Goal: Use online tool/utility: Utilize a website feature to perform a specific function

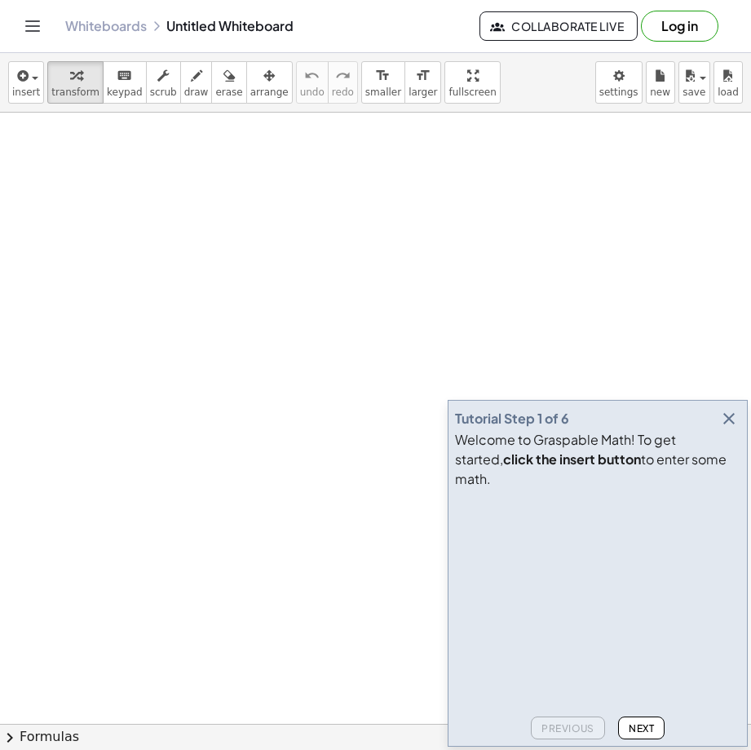
click at [725, 428] on icon "button" at bounding box center [730, 419] width 20 height 20
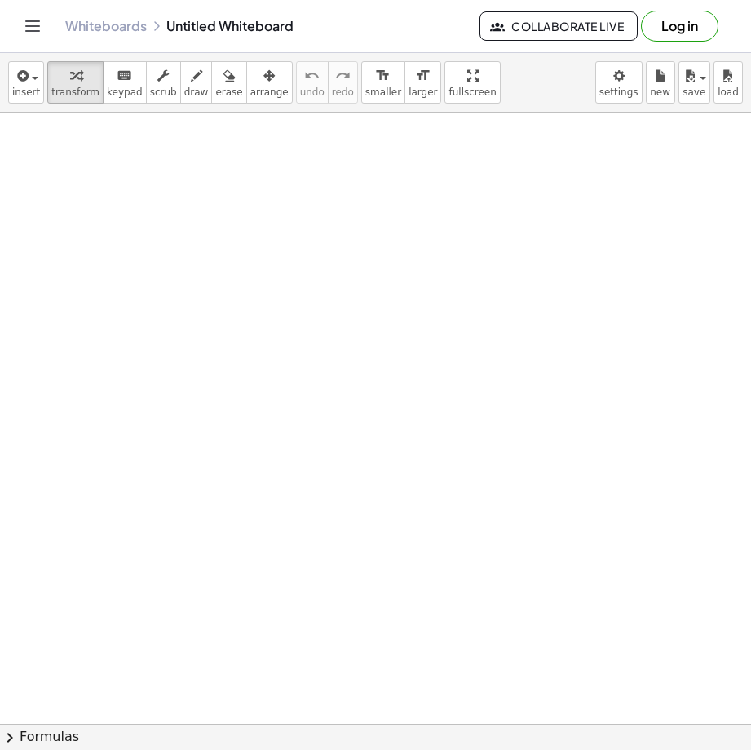
drag, startPoint x: 750, startPoint y: 742, endPoint x: 936, endPoint y: 706, distance: 189.6
click at [751, 706] on html "Graspable Math Activities Get Started Activity Bank Assigned Work Classes White…" at bounding box center [375, 375] width 751 height 750
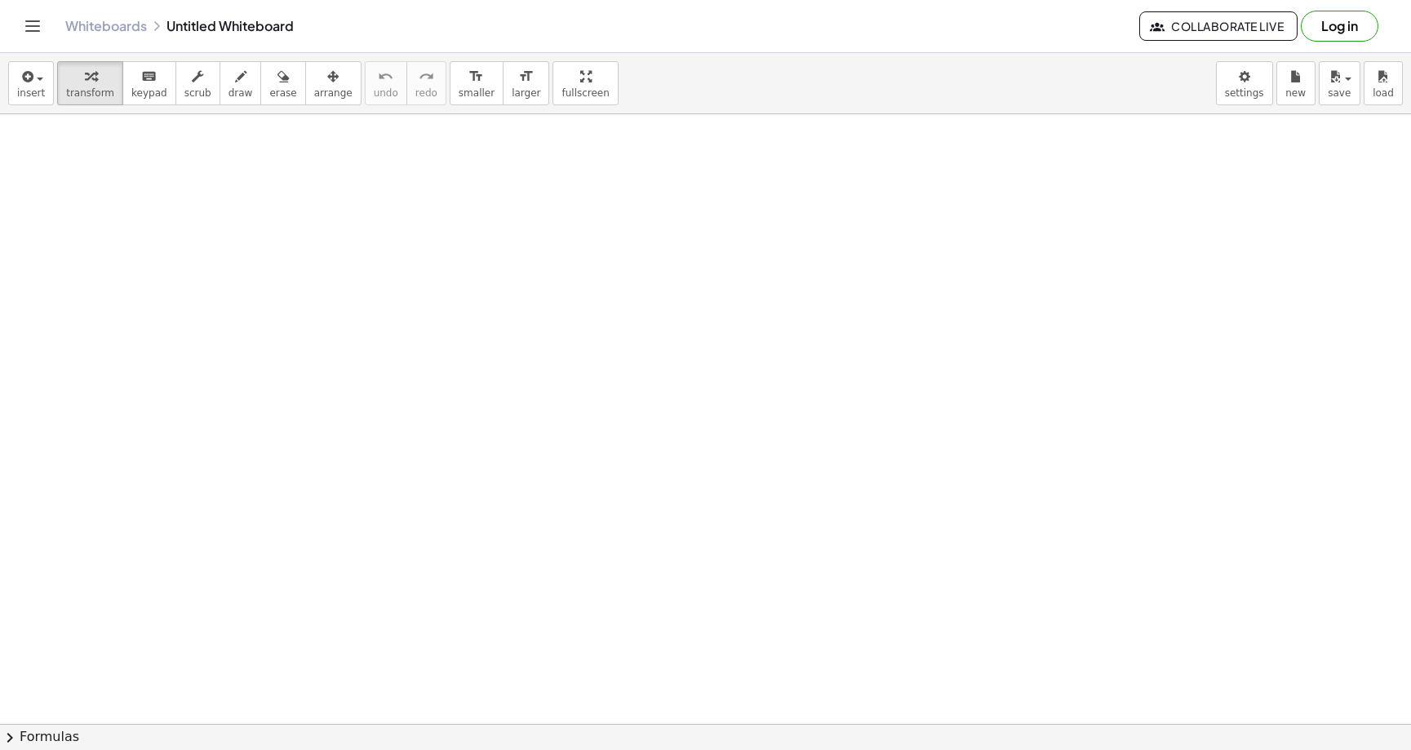
click at [495, 230] on div at bounding box center [705, 732] width 1411 height 1237
click at [141, 73] on icon "keyboard" at bounding box center [149, 77] width 16 height 20
click at [678, 528] on div at bounding box center [705, 732] width 1411 height 1237
click at [627, 470] on div at bounding box center [705, 732] width 1411 height 1237
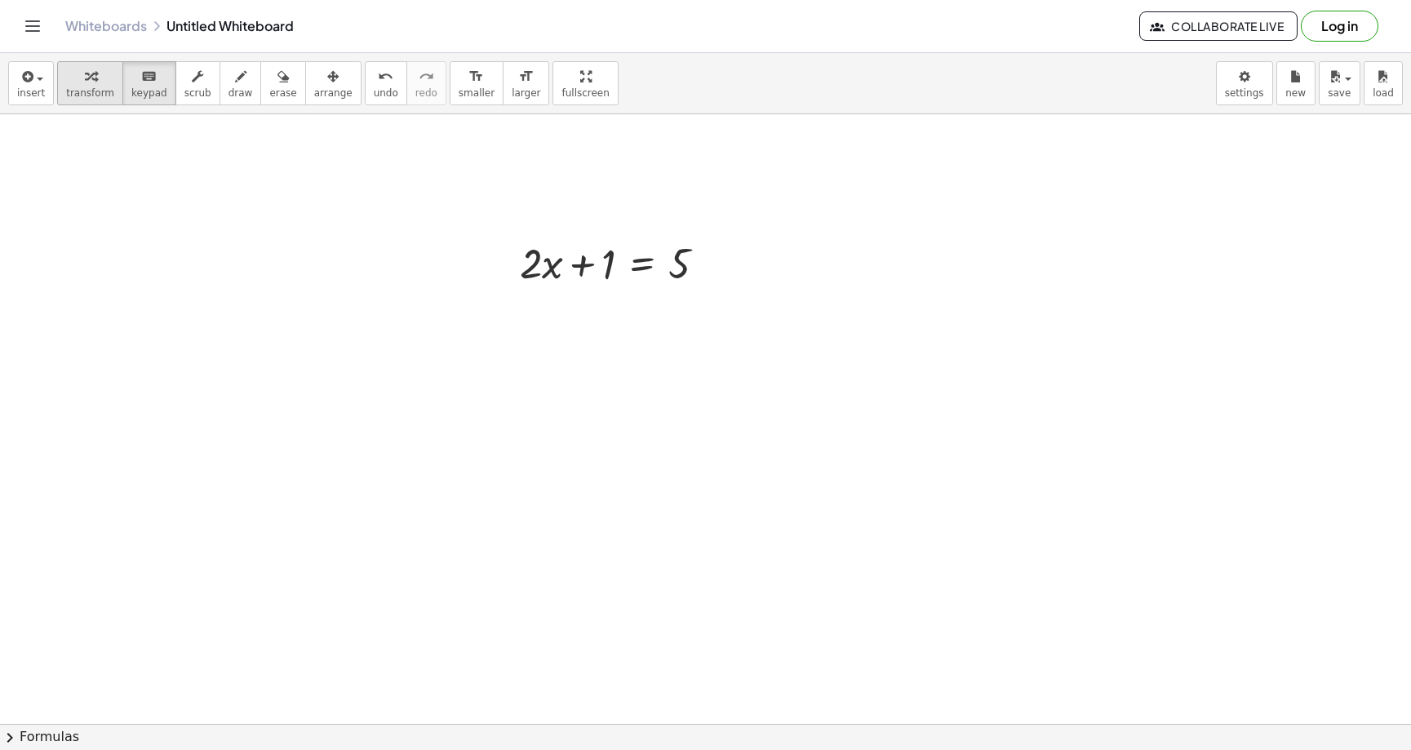
click at [86, 82] on icon "button" at bounding box center [90, 77] width 11 height 20
click at [751, 614] on div at bounding box center [705, 732] width 1411 height 1237
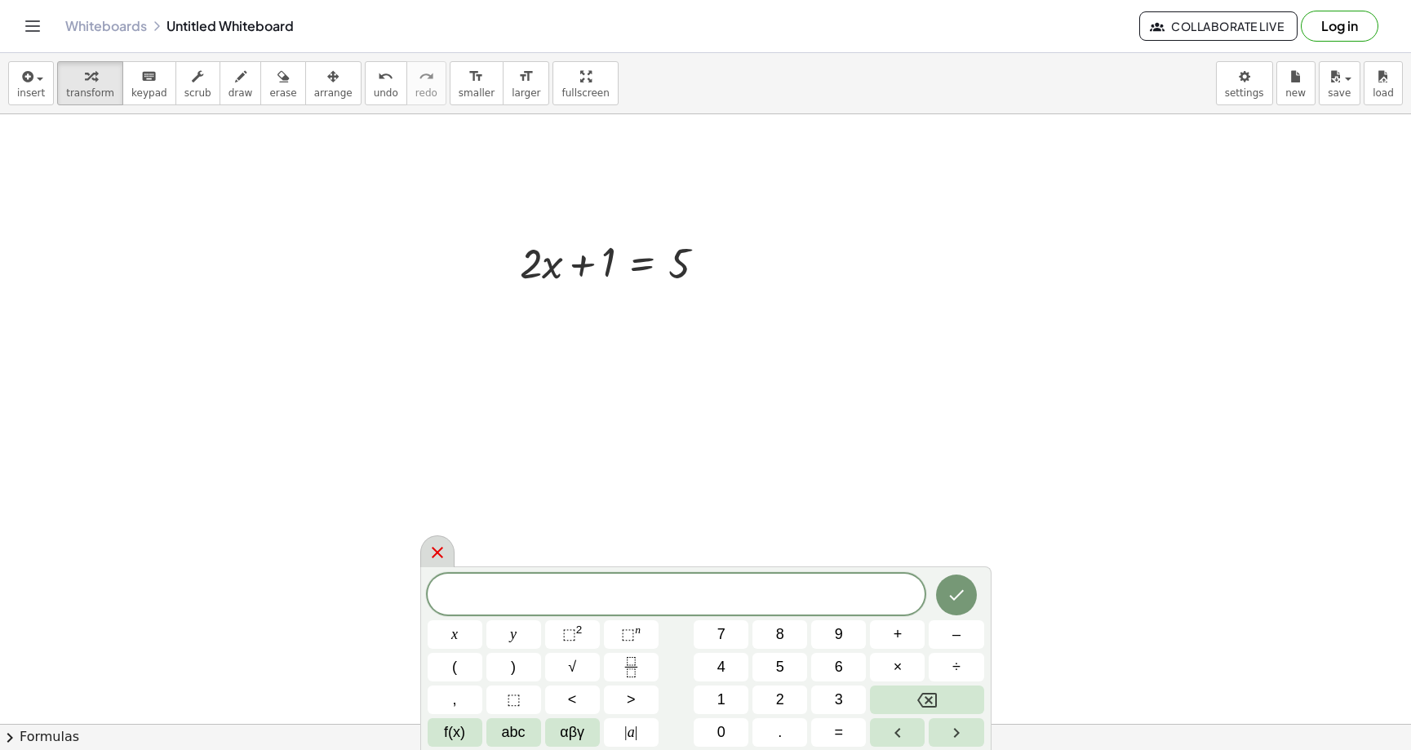
click at [430, 552] on icon at bounding box center [438, 553] width 20 height 20
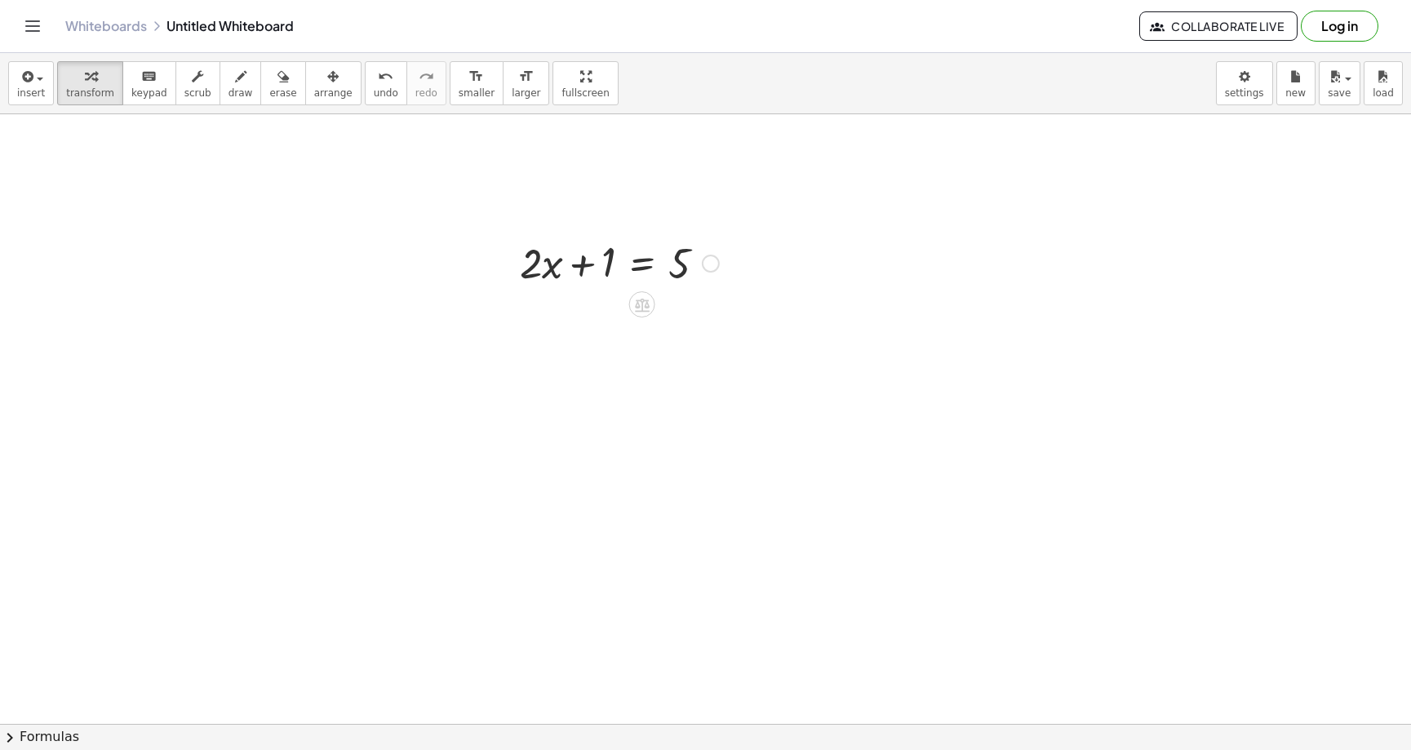
click at [609, 268] on div at bounding box center [619, 261] width 215 height 55
click at [607, 254] on div at bounding box center [619, 261] width 215 height 55
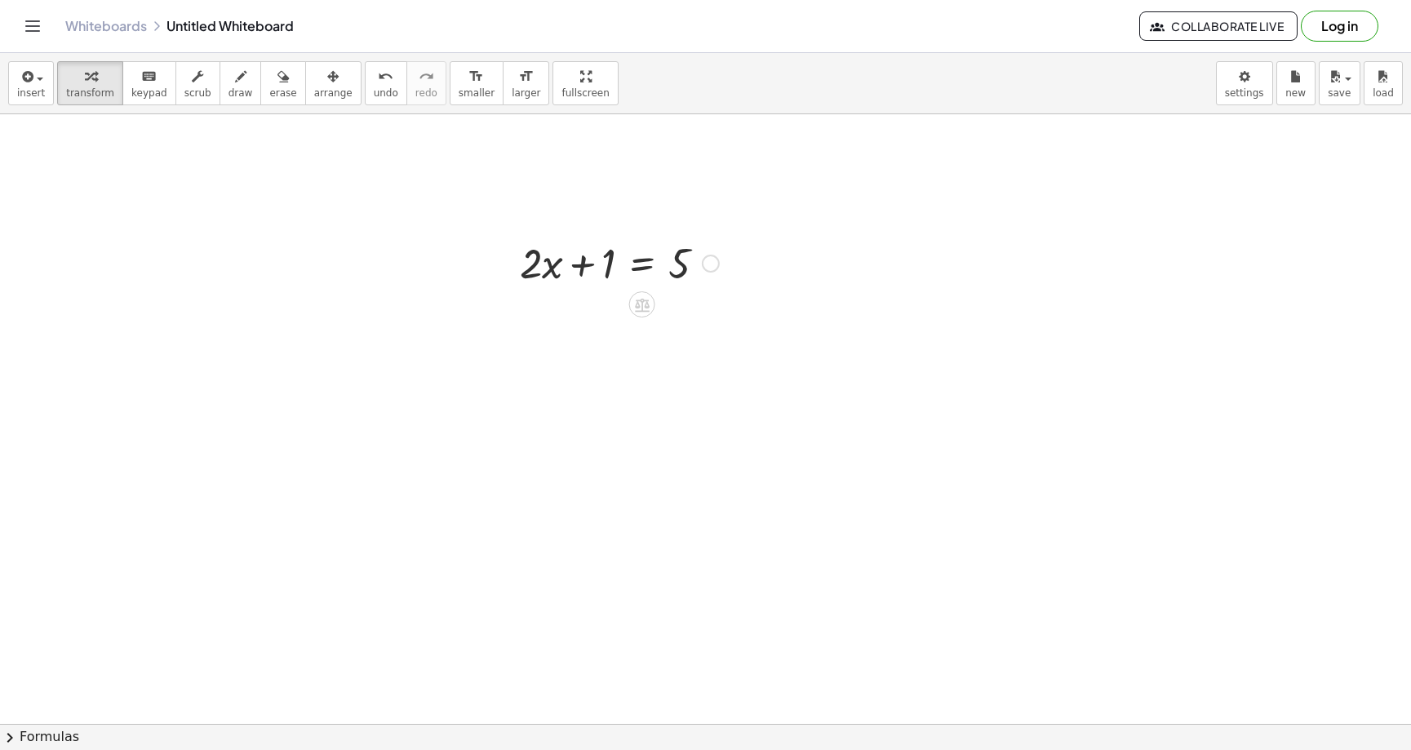
click at [637, 304] on icon at bounding box center [641, 304] width 17 height 17
click at [606, 263] on div at bounding box center [619, 261] width 215 height 55
click at [610, 262] on div at bounding box center [619, 261] width 215 height 55
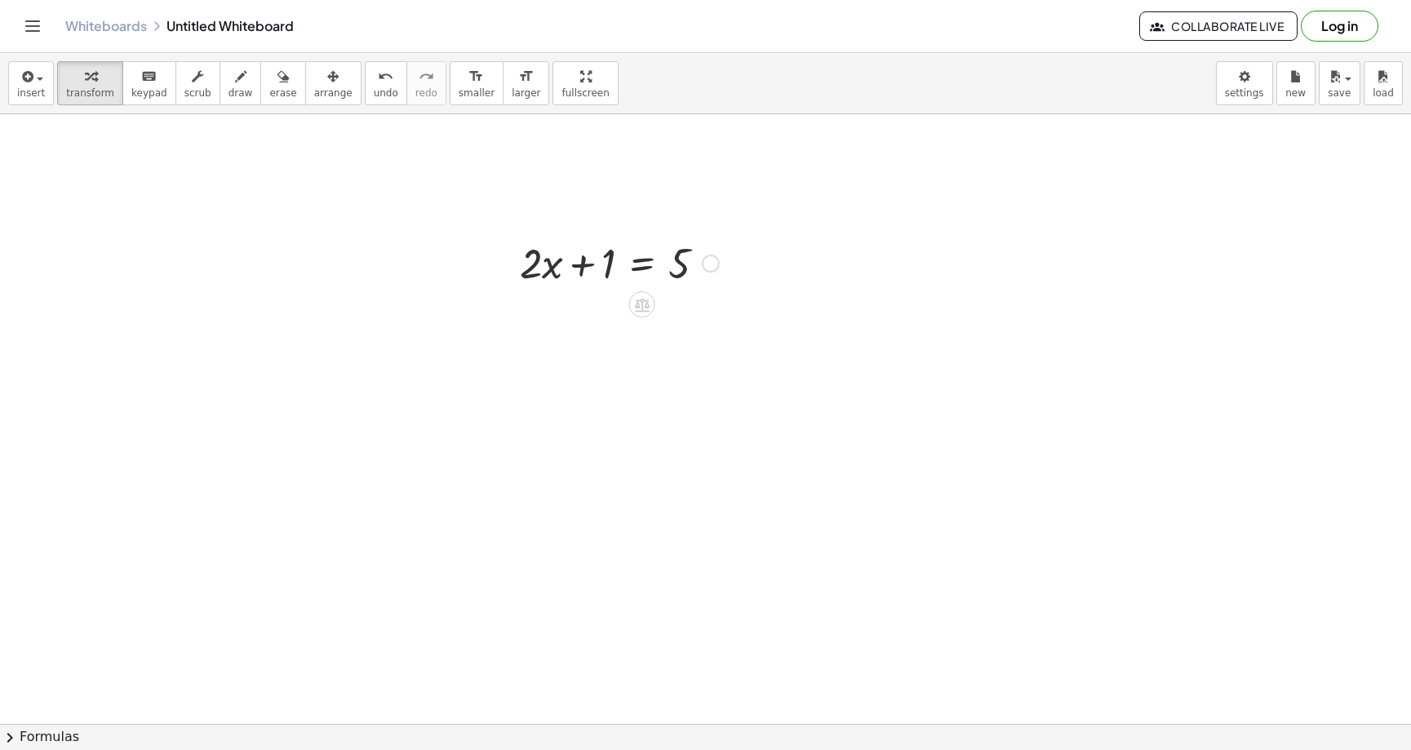
click at [587, 264] on div at bounding box center [619, 261] width 215 height 55
click at [611, 264] on div at bounding box center [619, 261] width 215 height 55
click at [607, 266] on div at bounding box center [619, 261] width 215 height 55
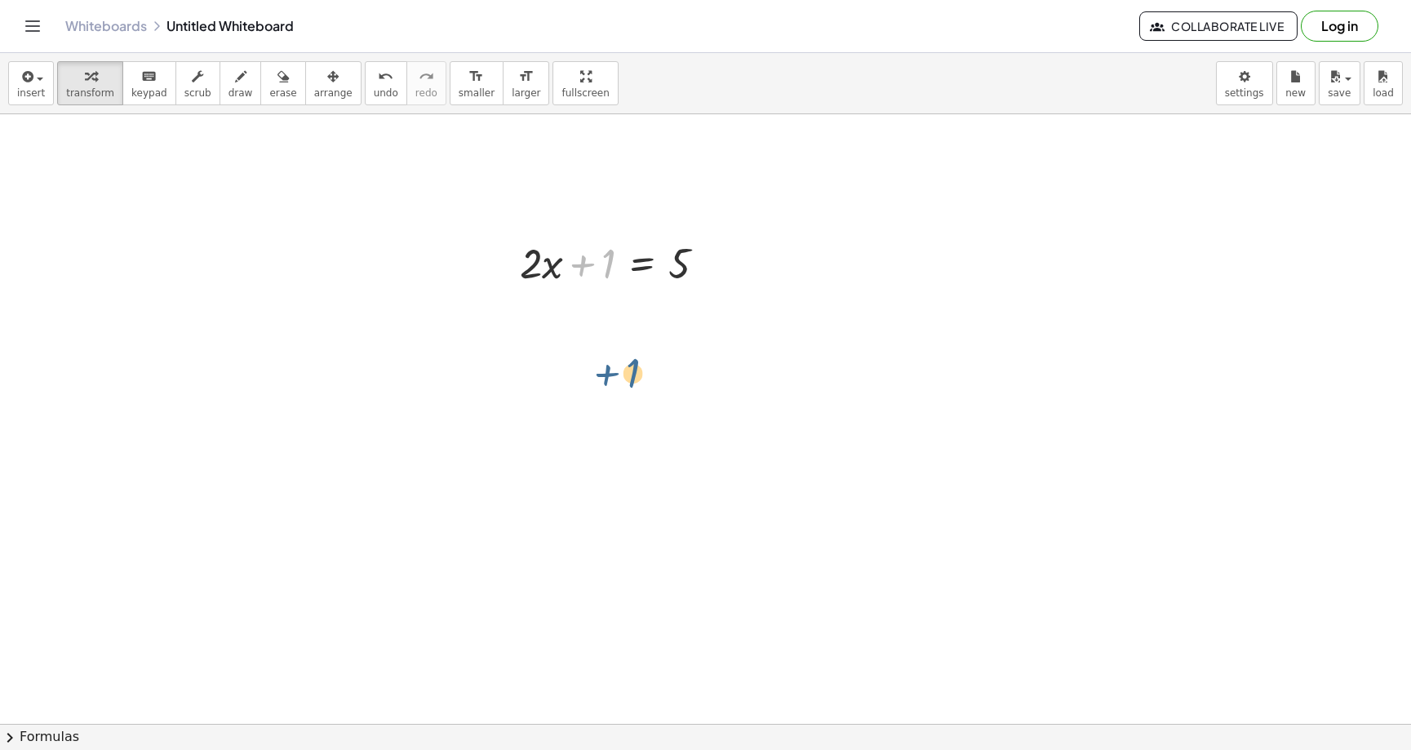
drag, startPoint x: 607, startPoint y: 266, endPoint x: 631, endPoint y: 375, distance: 112.0
drag, startPoint x: 606, startPoint y: 265, endPoint x: 739, endPoint y: 287, distance: 134.8
click at [587, 320] on div at bounding box center [619, 317] width 320 height 55
click at [587, 320] on div at bounding box center [646, 317] width 268 height 55
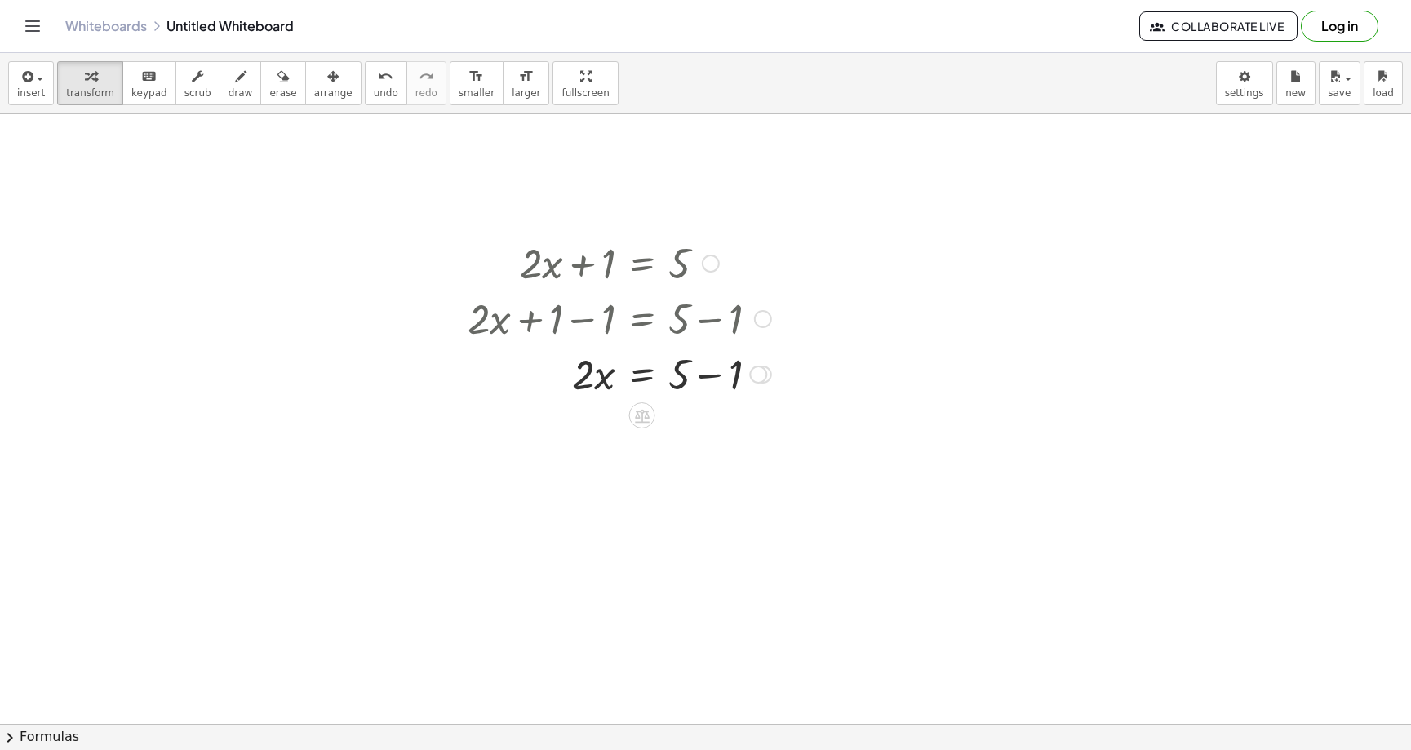
click at [707, 377] on div at bounding box center [619, 372] width 320 height 55
click at [642, 374] on div "· 2 · x = 5 + − 1 4" at bounding box center [642, 374] width 0 height 0
drag, startPoint x: 583, startPoint y: 387, endPoint x: 677, endPoint y: 397, distance: 94.4
click at [599, 444] on div at bounding box center [619, 442] width 320 height 82
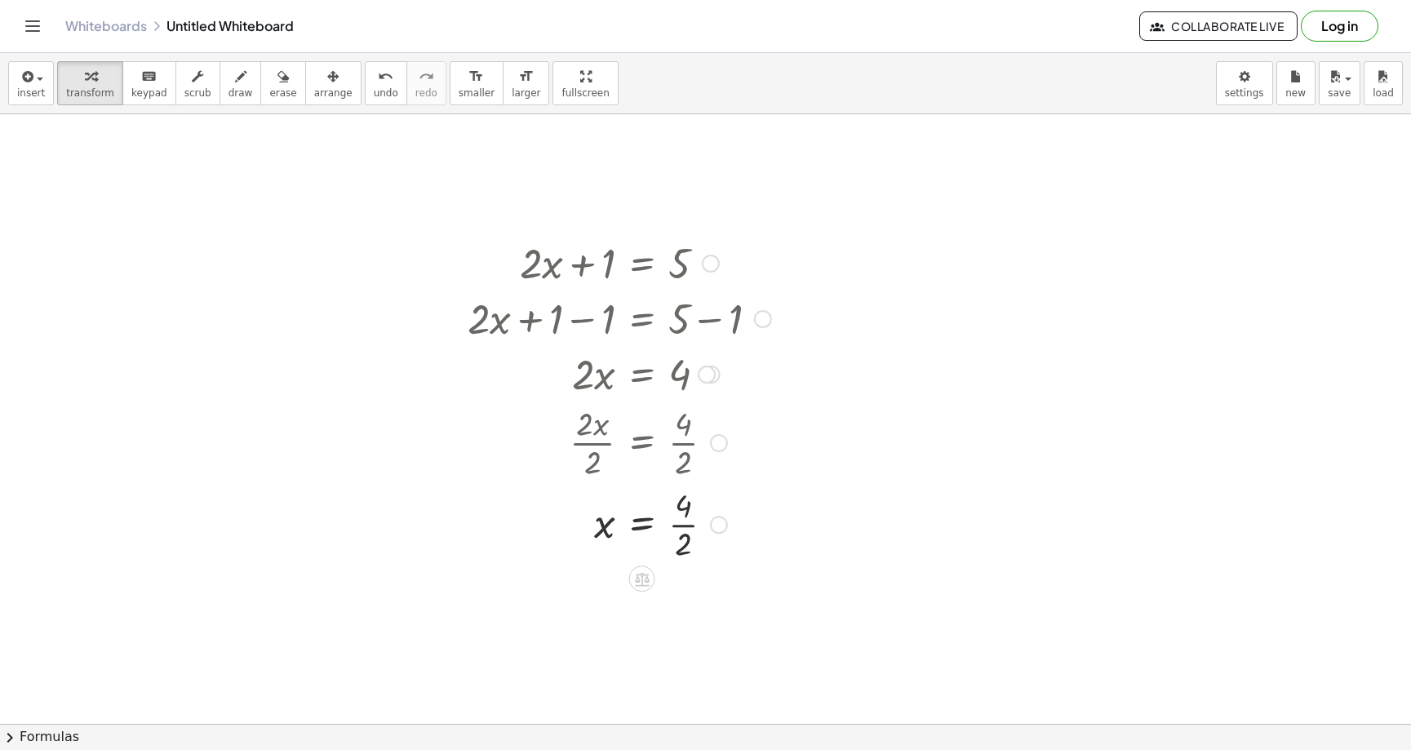
click at [683, 524] on div at bounding box center [619, 523] width 320 height 82
